Goal: Transaction & Acquisition: Purchase product/service

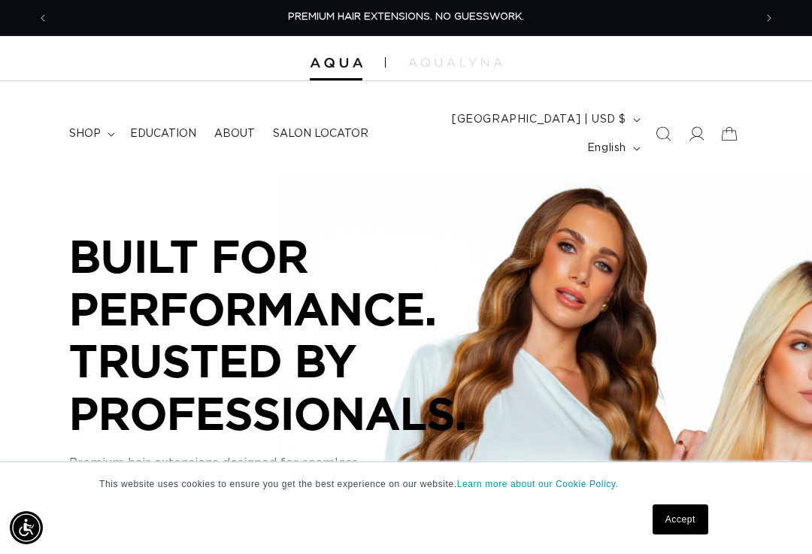
click at [664, 126] on icon "Search" at bounding box center [663, 133] width 15 height 15
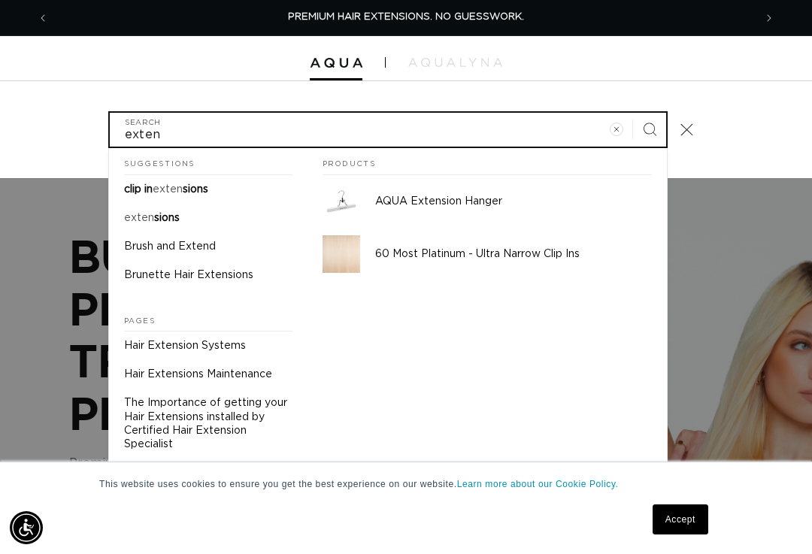
type input "exten"
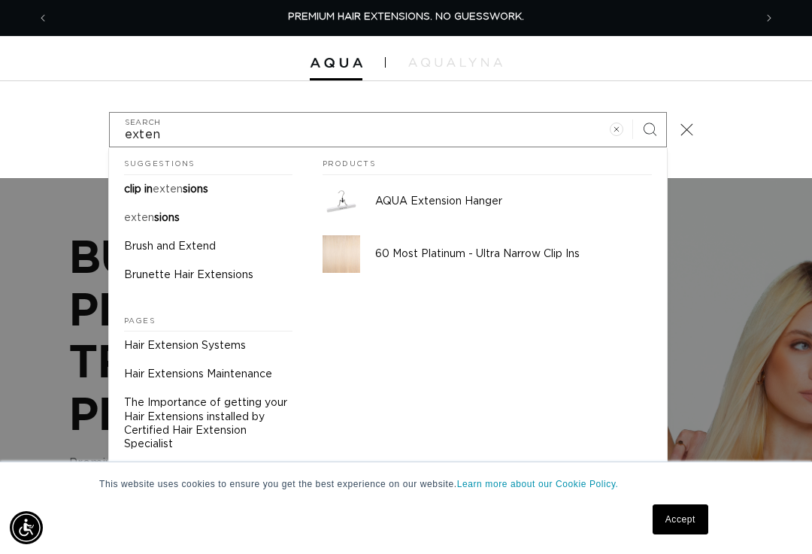
click at [179, 213] on span "sions" at bounding box center [167, 218] width 26 height 11
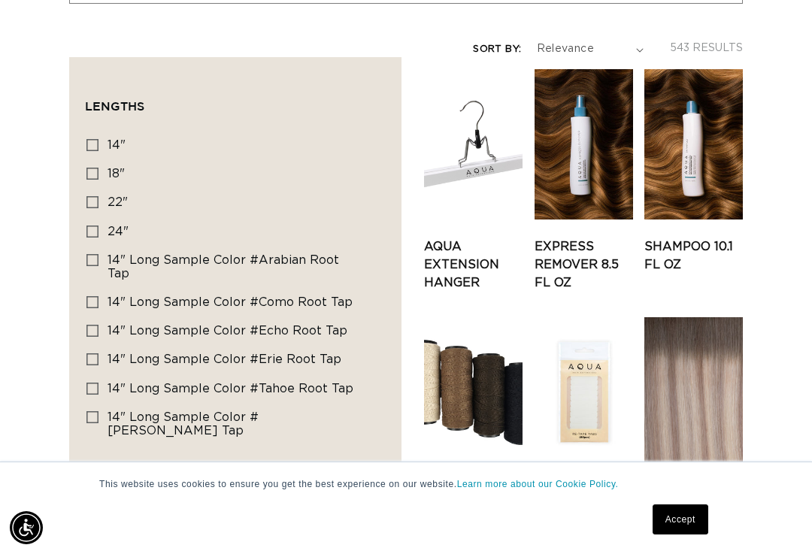
click at [103, 218] on label "24" 24" (78 products)" at bounding box center [231, 232] width 289 height 29
click at [99, 226] on input "24" 24" (78 products)" at bounding box center [93, 232] width 12 height 12
checkbox input "true"
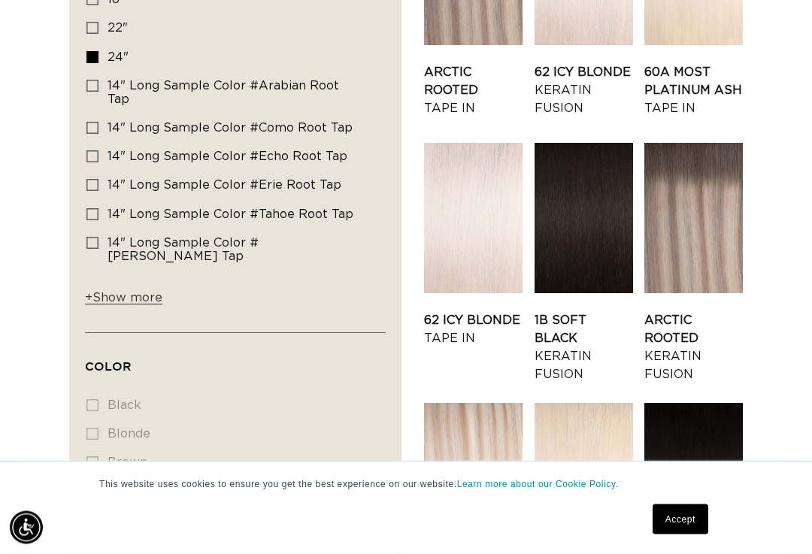
scroll to position [493, 0]
click at [680, 311] on link "Arctic Rooted Keratin Fusion" at bounding box center [694, 347] width 99 height 72
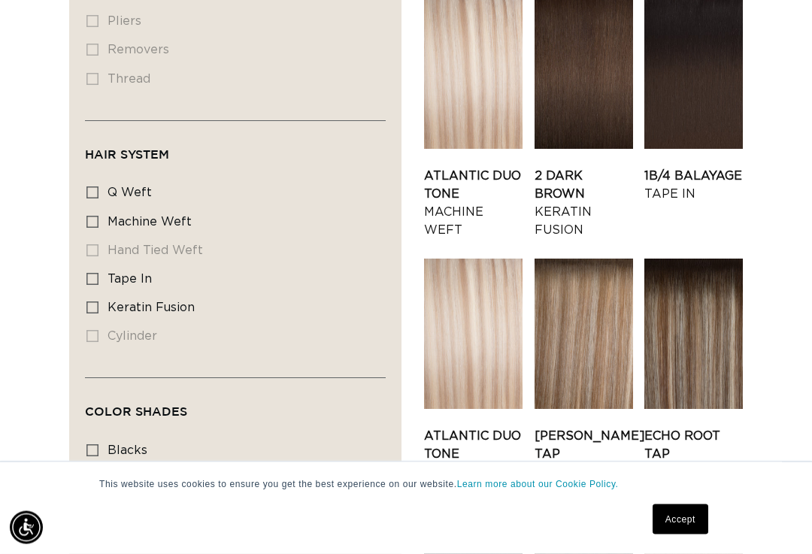
scroll to position [1645, 0]
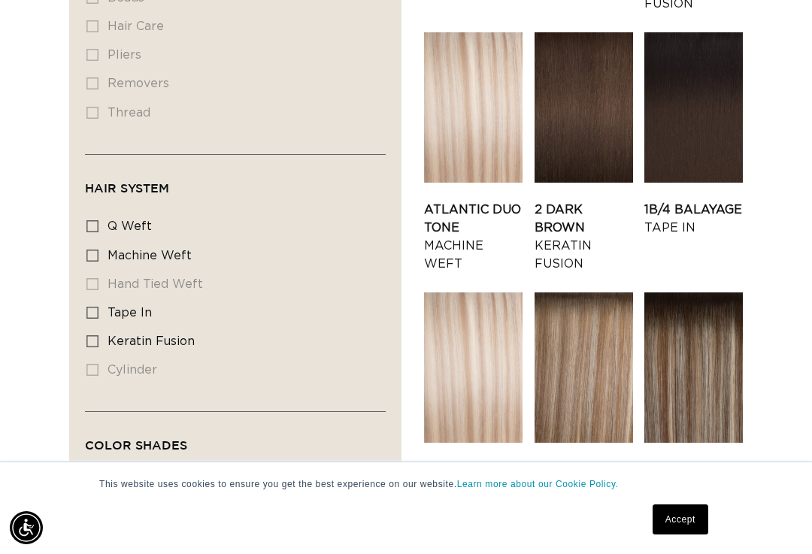
click at [468, 201] on link "Atlantic Duo Tone Machine Weft" at bounding box center [473, 237] width 99 height 72
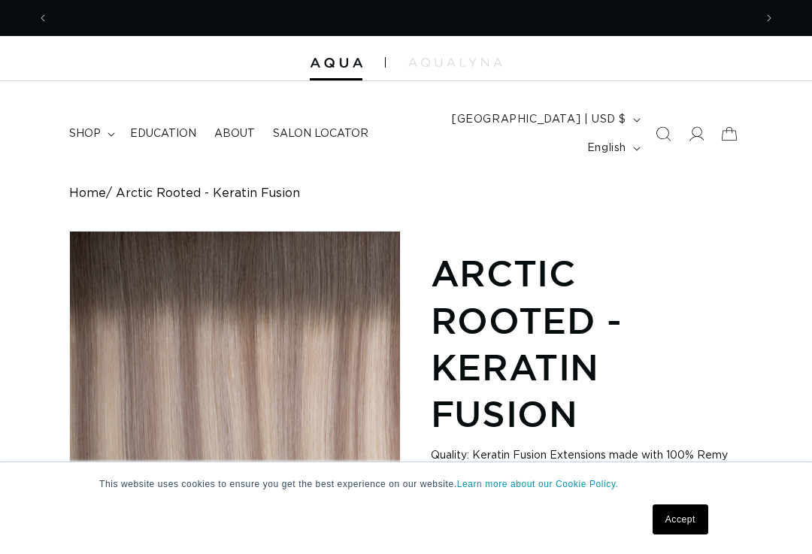
scroll to position [0, 1411]
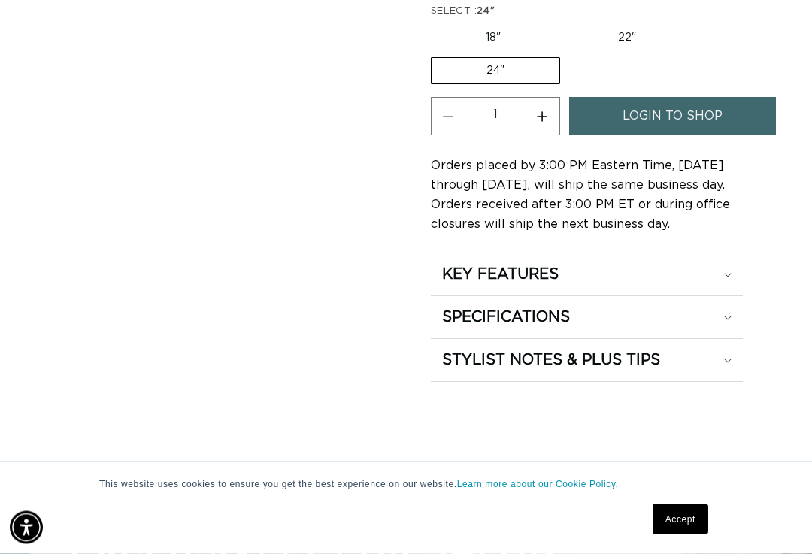
scroll to position [1099, 0]
click at [681, 100] on span "login to shop" at bounding box center [673, 116] width 100 height 38
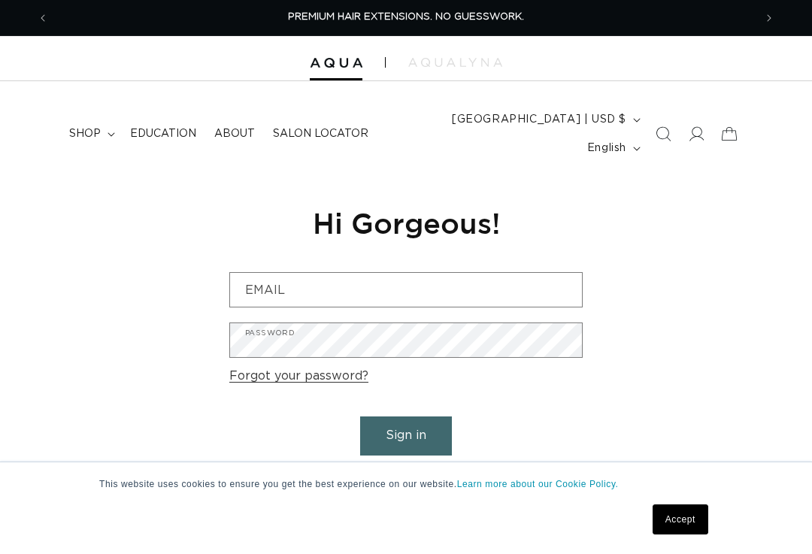
click at [387, 273] on input "Email" at bounding box center [406, 290] width 352 height 34
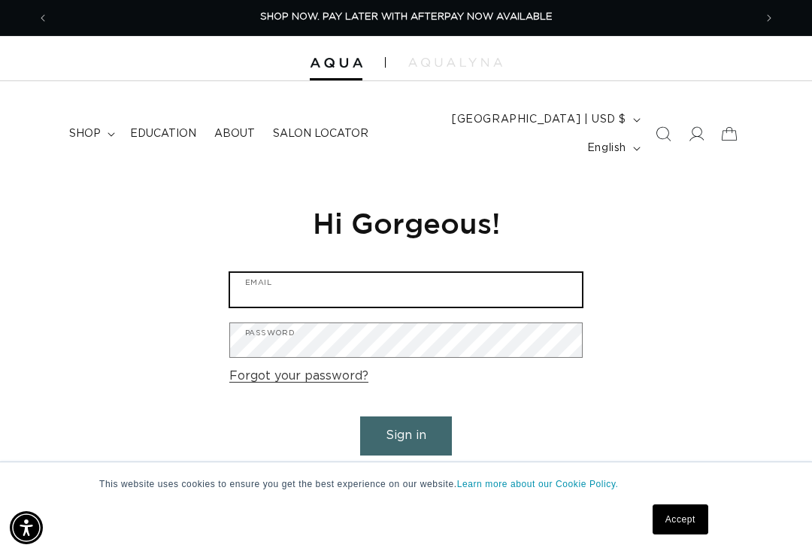
type input "aganchasidy@gmail.com"
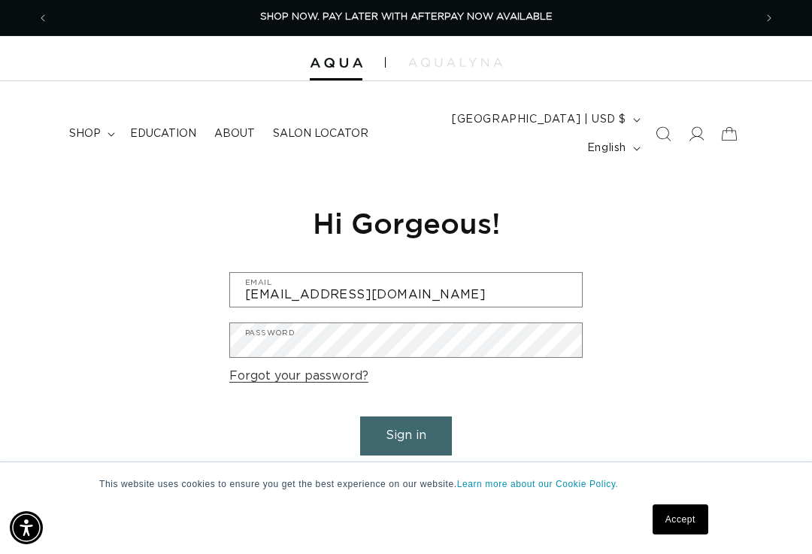
click at [406, 417] on button "Sign in" at bounding box center [406, 436] width 92 height 38
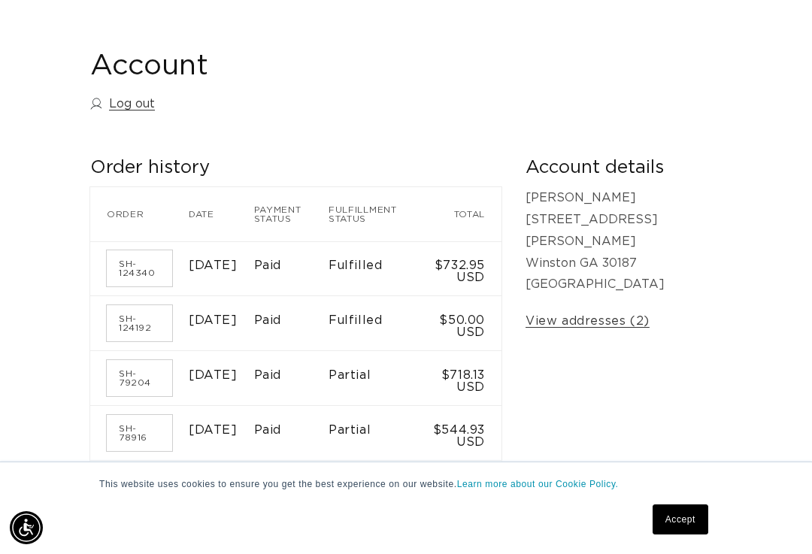
scroll to position [0, 706]
